Goal: Task Accomplishment & Management: Use online tool/utility

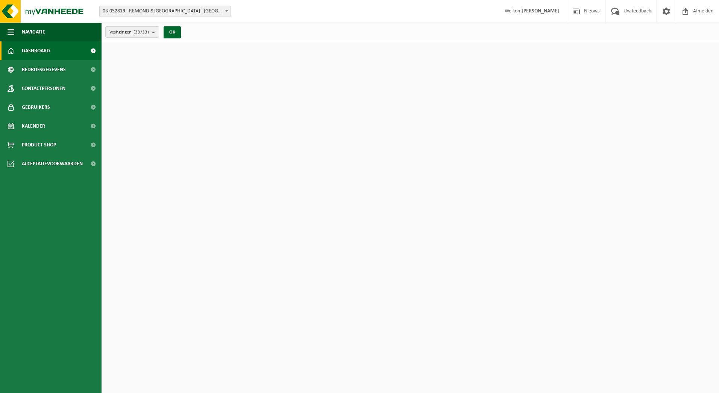
click at [134, 34] on span "Vestigingen (33/33)" at bounding box center [129, 32] width 40 height 11
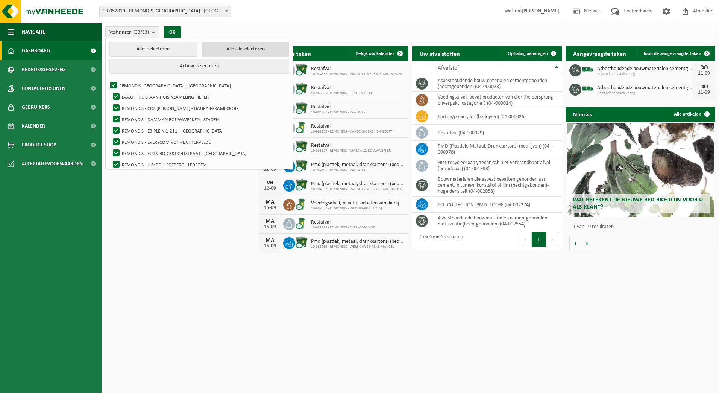
click at [236, 50] on button "Alles deselecteren" at bounding box center [246, 49] width 88 height 15
checkbox input "false"
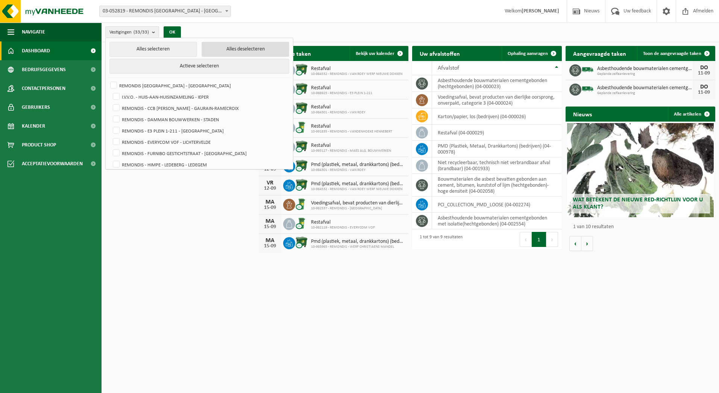
checkbox input "false"
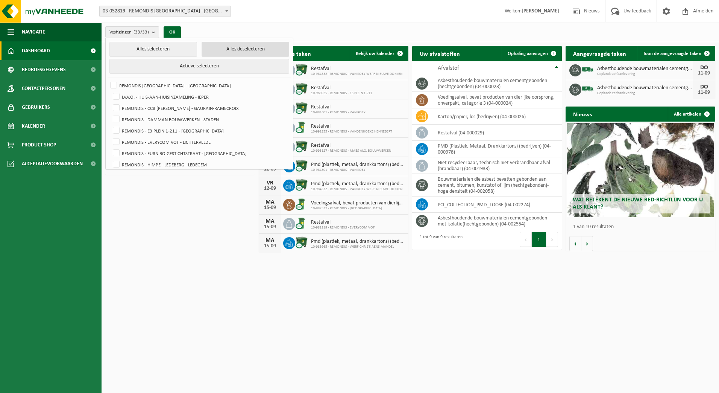
checkbox input "false"
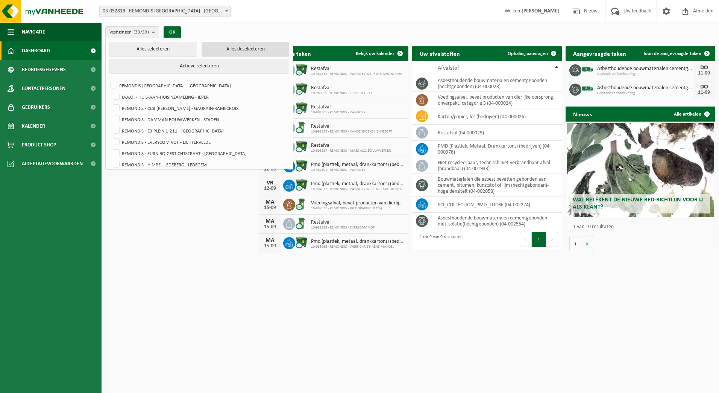
checkbox input "false"
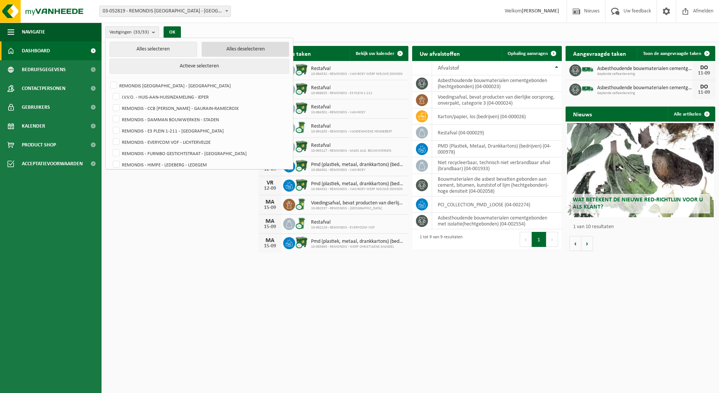
checkbox input "false"
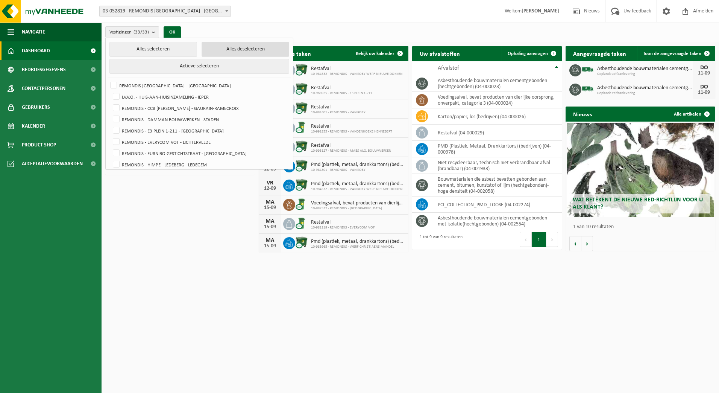
checkbox input "false"
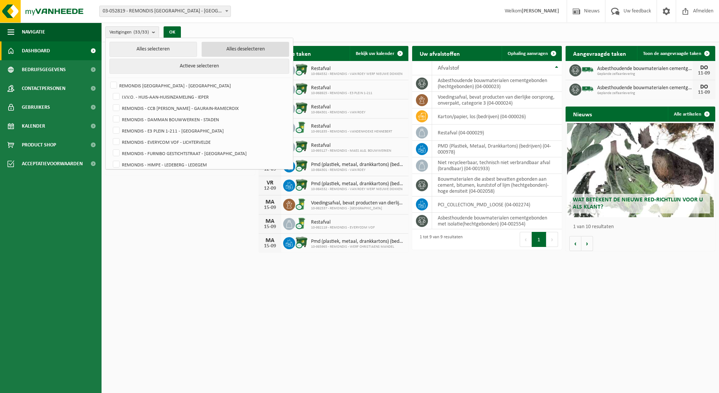
checkbox input "false"
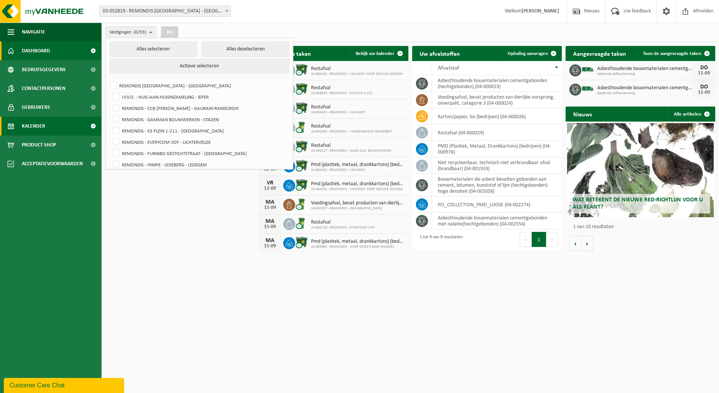
click at [56, 126] on link "Kalender" at bounding box center [51, 126] width 102 height 19
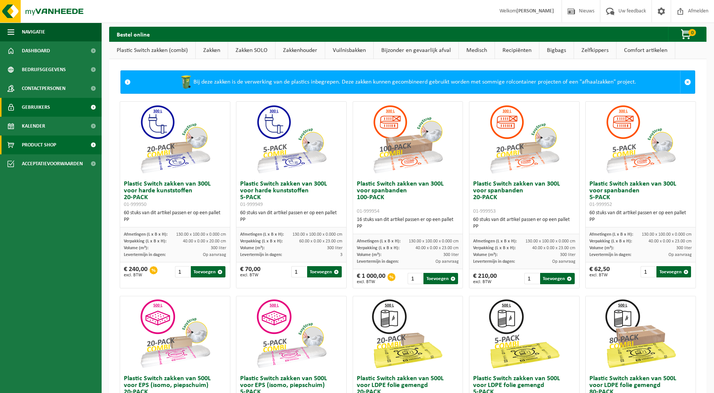
click at [41, 116] on span "Gebruikers" at bounding box center [36, 107] width 28 height 19
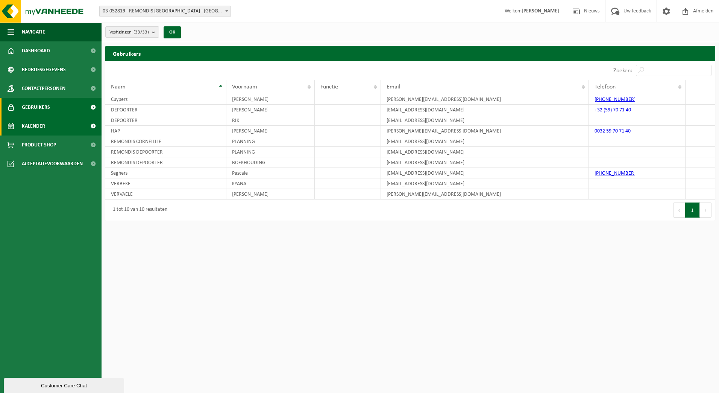
click at [48, 129] on link "Kalender" at bounding box center [51, 126] width 102 height 19
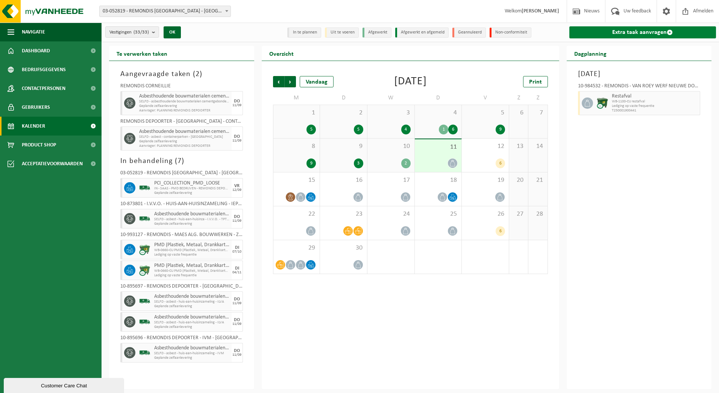
click at [614, 26] on link "Extra taak aanvragen" at bounding box center [643, 32] width 147 height 12
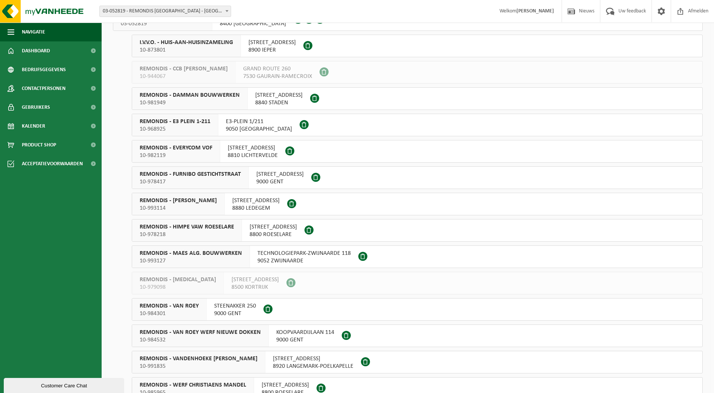
scroll to position [75, 0]
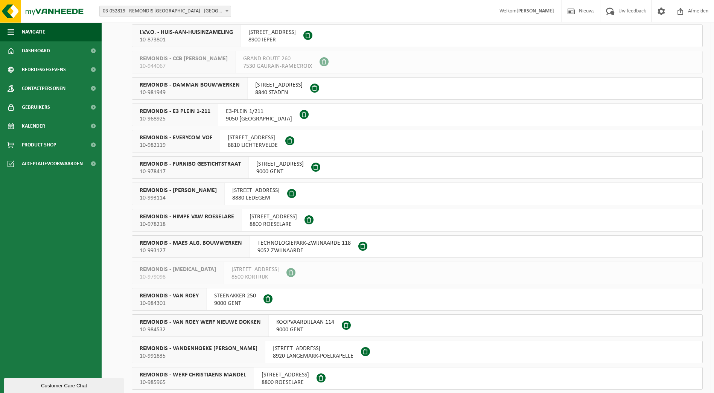
click at [326, 248] on span "9052 ZWIJNAARDE" at bounding box center [303, 251] width 93 height 8
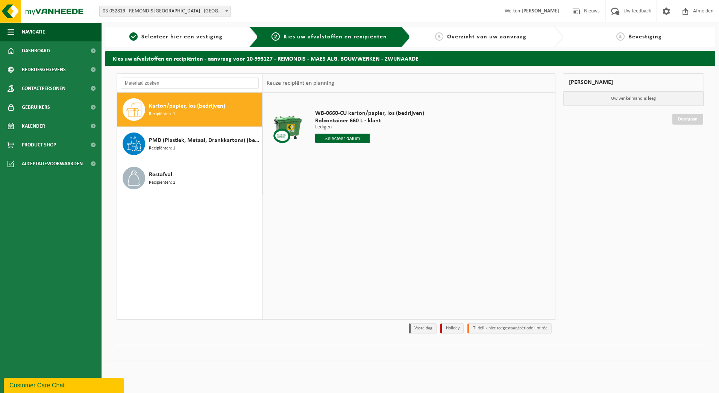
click at [345, 139] on input "text" at bounding box center [342, 138] width 55 height 9
click at [394, 157] on nav "[DATE]" at bounding box center [362, 155] width 93 height 15
click at [401, 154] on icon at bounding box center [401, 155] width 12 height 12
click at [324, 157] on icon at bounding box center [323, 155] width 12 height 12
click at [322, 204] on div "1 2 3 4 5 6 7 8 9 10 11 12 13 14 15 16 17 18 19 20 21 22 23 24 25 26 27 28 29 3…" at bounding box center [362, 205] width 93 height 60
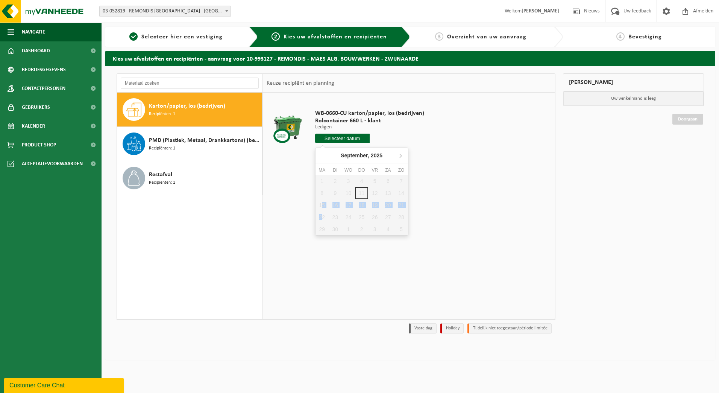
click at [322, 211] on div "1 2 3 4 5 6 7 8 9 10 11 12 13 14 15 16 17 18 19 20 21 22 23 24 25 26 27 28 29 3…" at bounding box center [362, 205] width 93 height 60
click at [323, 218] on div "1 2 3 4 5 6 7 8 9 10 11 12 13 14 15 16 17 18 19 20 21 22 23 24 25 26 27 28 29 3…" at bounding box center [362, 205] width 93 height 60
click at [498, 210] on div "WB-0660-CU karton/papier, los (bedrijven) Rolcontainer 660 L - klant Ledigen Le…" at bounding box center [409, 206] width 292 height 226
